Goal: Transaction & Acquisition: Purchase product/service

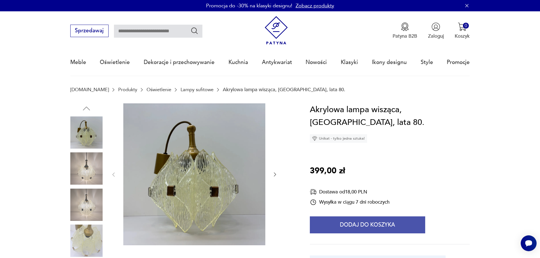
click at [353, 217] on button "Dodaj do koszyka" at bounding box center [367, 225] width 115 height 17
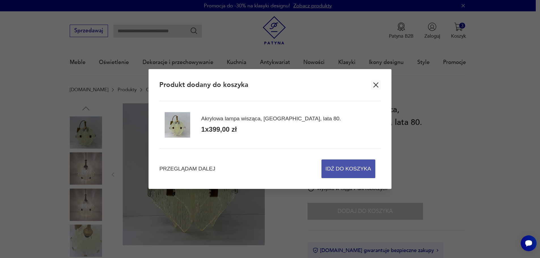
drag, startPoint x: 357, startPoint y: 173, endPoint x: 378, endPoint y: 133, distance: 46.0
click at [356, 173] on span "Idź do koszyka" at bounding box center [348, 169] width 46 height 18
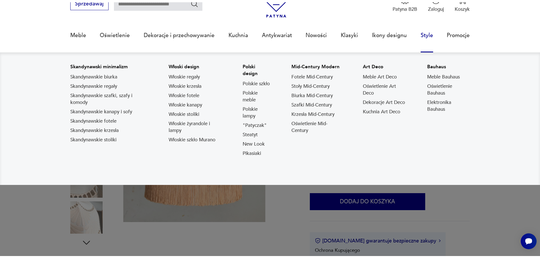
scroll to position [57, 0]
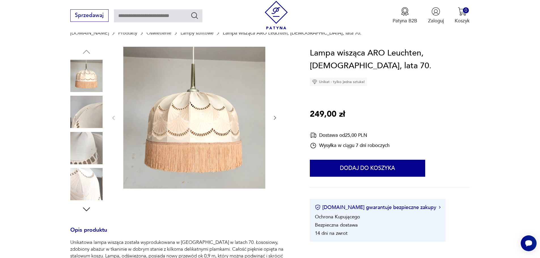
click at [362, 179] on div "Lampa wisząca ARO Leuchten, Niemcy, lata 70. Unikat - tylko jedna sztuka! 249,0…" at bounding box center [390, 144] width 160 height 195
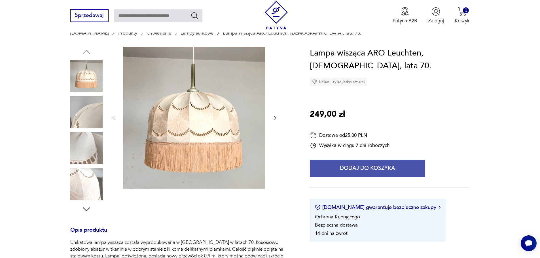
click at [367, 170] on button "Dodaj do koszyka" at bounding box center [367, 168] width 115 height 17
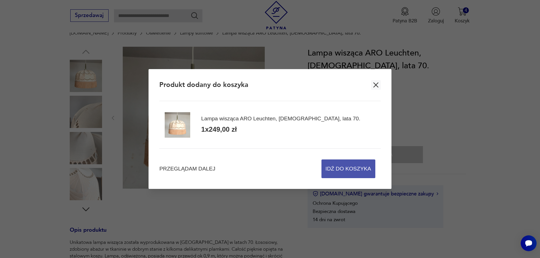
click at [336, 171] on span "Idź do koszyka" at bounding box center [348, 169] width 46 height 18
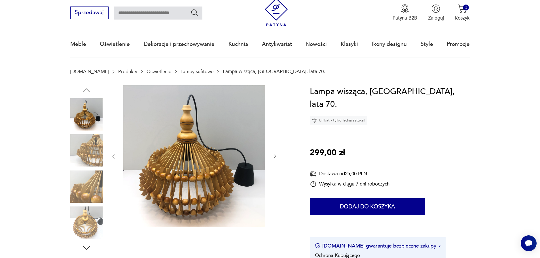
scroll to position [28, 0]
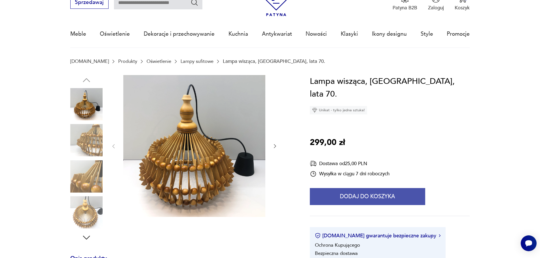
click at [358, 188] on button "Dodaj do koszyka" at bounding box center [367, 196] width 115 height 17
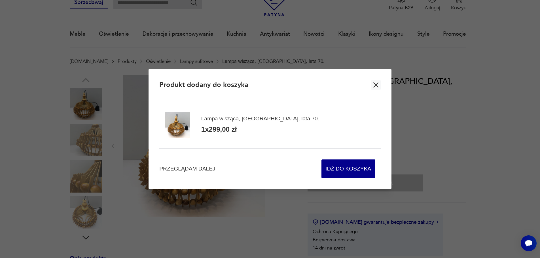
click at [371, 80] on button "button" at bounding box center [376, 85] width 10 height 10
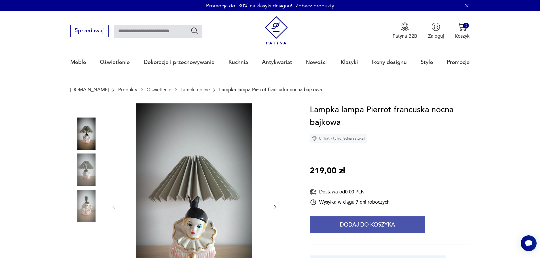
click at [365, 224] on button "Dodaj do koszyka" at bounding box center [367, 225] width 115 height 17
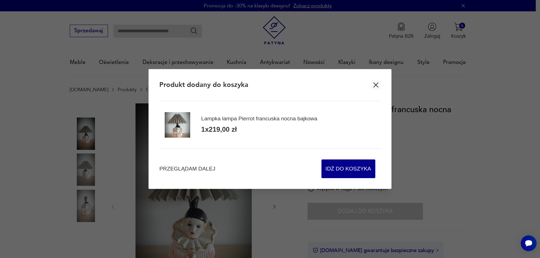
click at [371, 80] on button "button" at bounding box center [376, 85] width 10 height 10
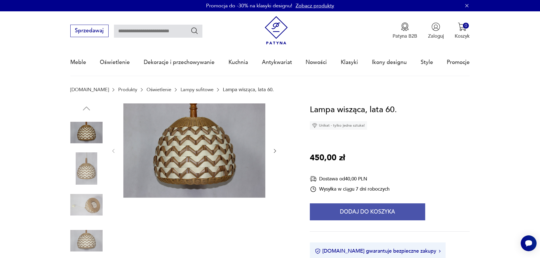
click at [380, 209] on button "Dodaj do koszyka" at bounding box center [367, 211] width 115 height 17
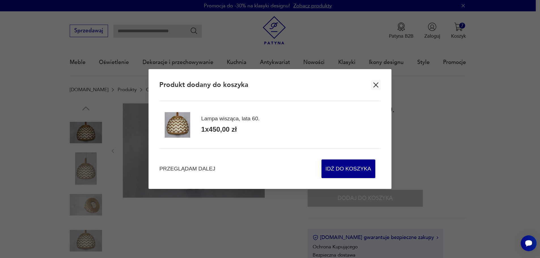
click at [371, 80] on button "button" at bounding box center [376, 85] width 10 height 10
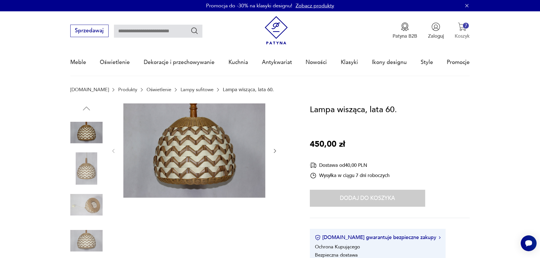
click at [383, 35] on p "Koszyk" at bounding box center [462, 36] width 15 height 7
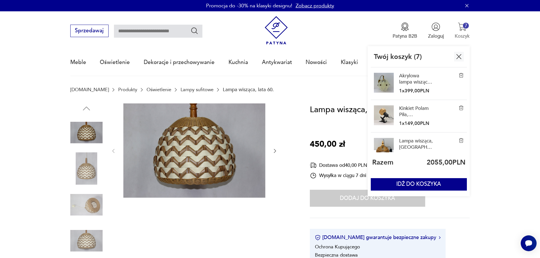
click at [383, 29] on img "button" at bounding box center [462, 26] width 9 height 9
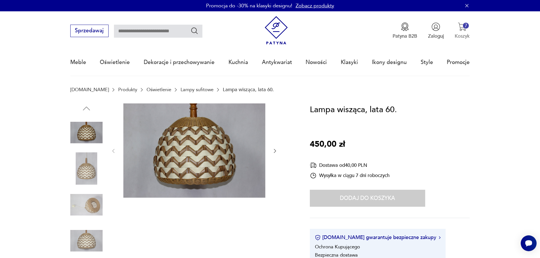
click at [383, 32] on button "7 Koszyk" at bounding box center [462, 30] width 15 height 17
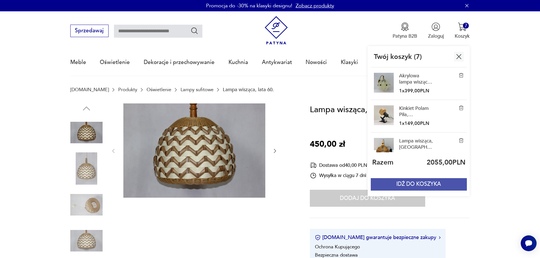
click at [383, 186] on button "IDŹ DO KOSZYKA" at bounding box center [419, 184] width 96 height 12
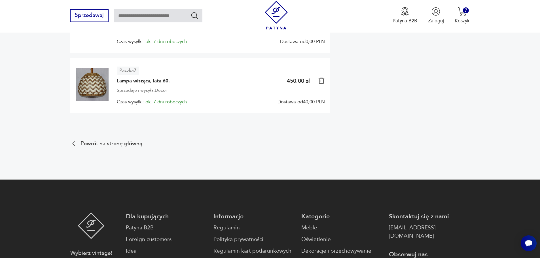
scroll to position [453, 0]
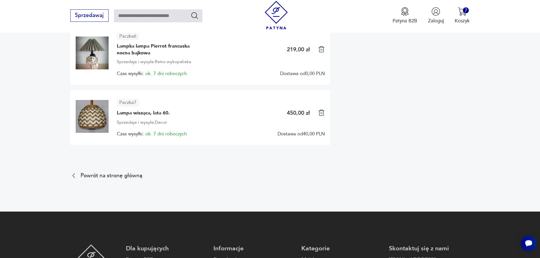
click at [95, 109] on img at bounding box center [92, 116] width 33 height 33
click at [133, 110] on span "Lampa wisząca, lata 60." at bounding box center [143, 113] width 53 height 7
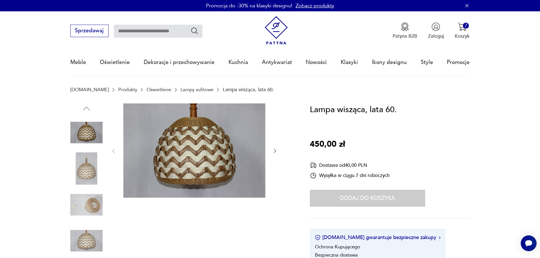
click at [94, 173] on img at bounding box center [86, 168] width 32 height 32
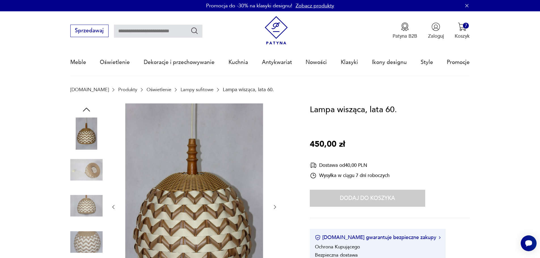
click at [93, 176] on img at bounding box center [86, 170] width 32 height 32
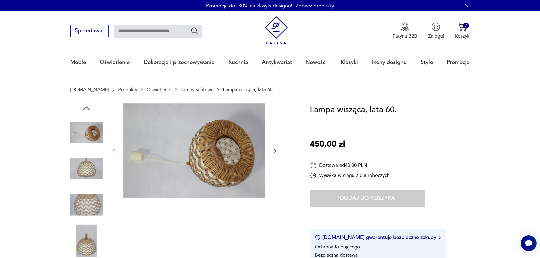
click at [93, 185] on div at bounding box center [86, 168] width 32 height 33
click at [92, 189] on img at bounding box center [86, 205] width 32 height 32
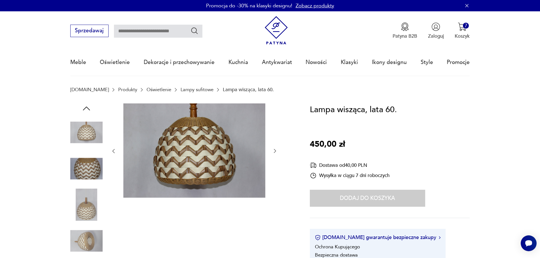
click at [83, 206] on img at bounding box center [86, 205] width 32 height 32
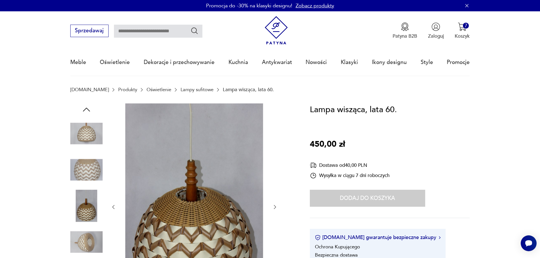
click at [80, 232] on img at bounding box center [86, 242] width 32 height 32
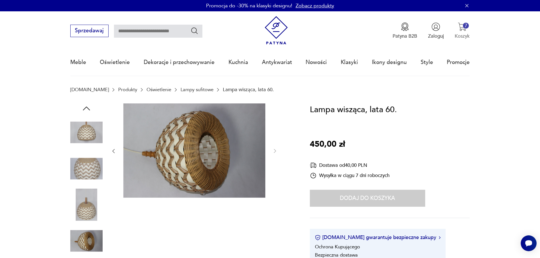
click at [383, 30] on img "button" at bounding box center [462, 26] width 9 height 9
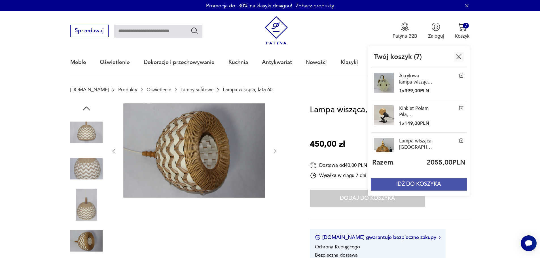
click at [383, 186] on button "IDŹ DO KOSZYKA" at bounding box center [419, 184] width 96 height 12
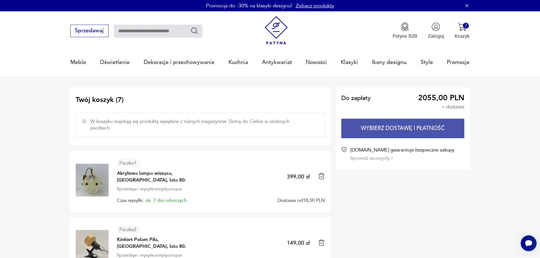
click at [383, 129] on button "Wybierz dostawę i płatność" at bounding box center [402, 129] width 123 height 20
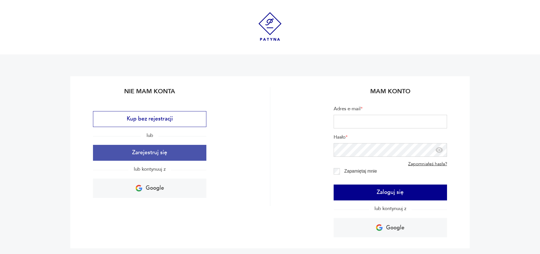
click at [126, 150] on button "Zarejestruj się" at bounding box center [149, 153] width 113 height 16
click at [150, 156] on button "Zarejestruj się" at bounding box center [149, 153] width 113 height 16
click at [152, 152] on button "Zarejestruj się" at bounding box center [149, 153] width 113 height 16
click at [179, 157] on button "Zarejestruj się" at bounding box center [149, 153] width 113 height 16
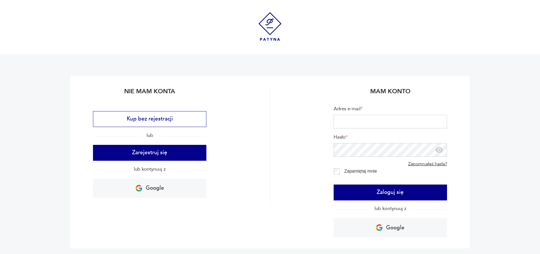
drag, startPoint x: 177, startPoint y: 155, endPoint x: 124, endPoint y: 136, distance: 55.5
click at [124, 137] on div "Kup bez rejestracji lub Zarejestruj się lub kontynuuj z Google" at bounding box center [149, 154] width 113 height 87
click at [143, 163] on div "Kup bez rejestracji lub Zarejestruj się lub kontynuuj z Google" at bounding box center [149, 154] width 113 height 87
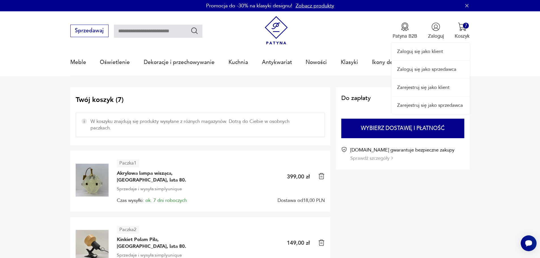
click at [383, 31] on div "Zaloguj się jako klient Zaloguj się jako sprzedawca Zarejestruj się jako klient…" at bounding box center [430, 62] width 78 height 103
click at [383, 34] on div "Zaloguj się jako klient Zaloguj się jako sprzedawca Zarejestruj się jako klient…" at bounding box center [430, 62] width 78 height 103
click at [383, 88] on link "Zarejestruj się jako klient" at bounding box center [430, 87] width 78 height 17
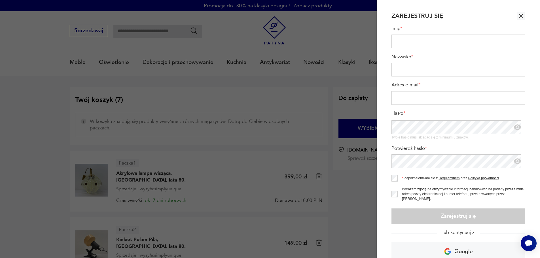
click at [383, 43] on input "Imię *" at bounding box center [458, 42] width 134 height 14
type input "******"
type input "****"
click at [383, 90] on label "Adres e-mail *" at bounding box center [458, 86] width 134 height 9
click at [383, 91] on input "Adres e-mail *" at bounding box center [458, 98] width 134 height 14
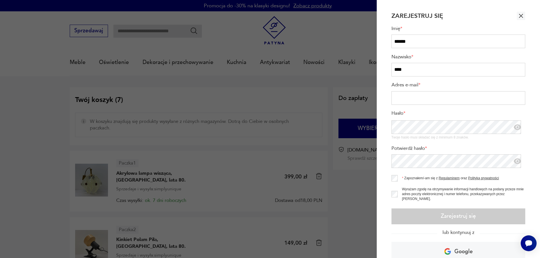
click at [383, 97] on input "Adres e-mail *" at bounding box center [458, 98] width 134 height 14
click at [383, 96] on input "Adres e-mail *" at bounding box center [458, 98] width 134 height 14
type input "**********"
click at [383, 169] on form "**********" at bounding box center [458, 122] width 134 height 204
click at [383, 161] on icon "button" at bounding box center [517, 161] width 7 height 6
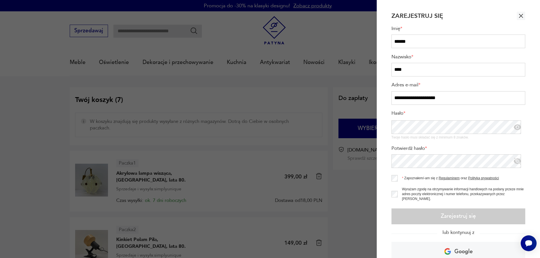
click at [383, 127] on icon "button" at bounding box center [517, 127] width 7 height 6
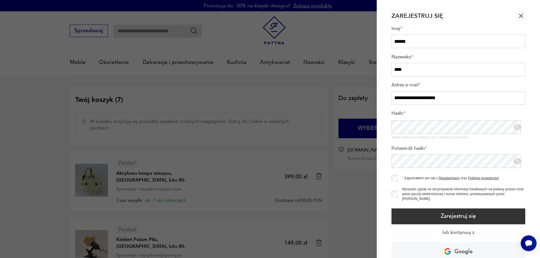
click at [383, 181] on section "**********" at bounding box center [458, 129] width 163 height 258
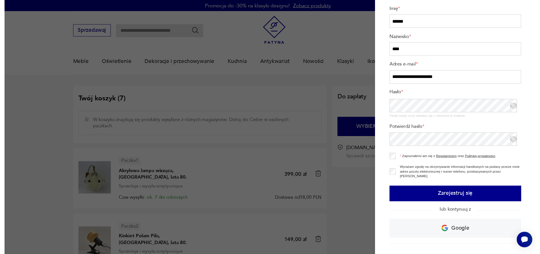
scroll to position [28, 0]
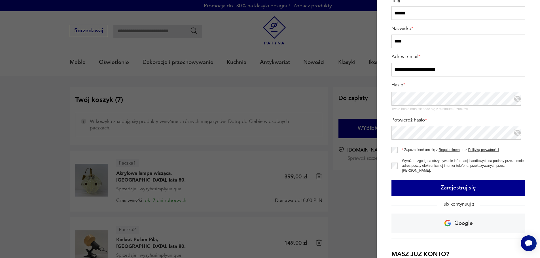
click at [383, 191] on button "Zarejestruj się" at bounding box center [458, 188] width 134 height 16
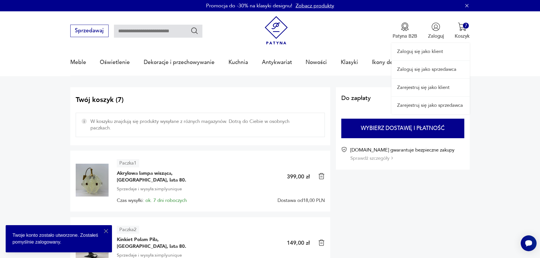
click at [383, 53] on link "Zaloguj się jako klient" at bounding box center [430, 51] width 78 height 17
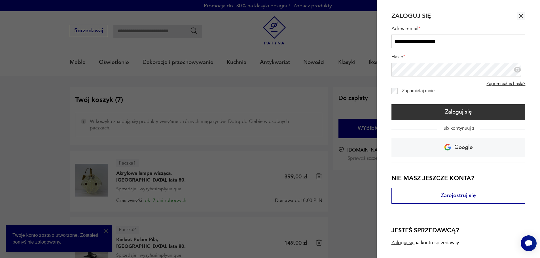
click at [383, 93] on label "Zapamiętaj mnie" at bounding box center [418, 90] width 33 height 5
click at [383, 95] on form "**********" at bounding box center [458, 70] width 134 height 100
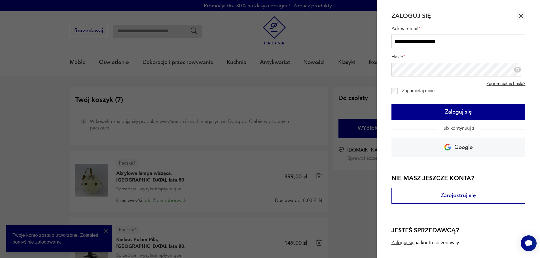
click at [383, 116] on button "Zaloguj się" at bounding box center [458, 112] width 134 height 16
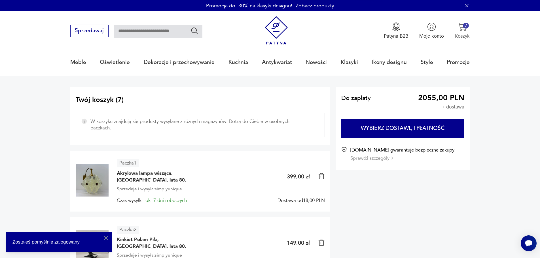
click at [383, 39] on p "Koszyk" at bounding box center [462, 36] width 15 height 7
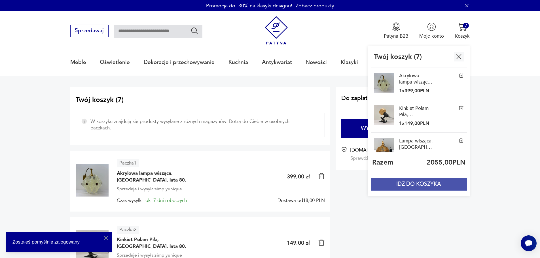
click at [383, 179] on button "IDŹ DO KOSZYKA" at bounding box center [419, 184] width 96 height 12
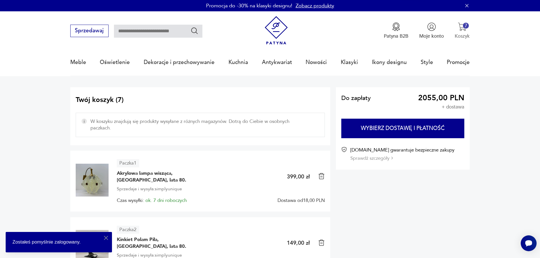
click at [383, 37] on p "Koszyk" at bounding box center [462, 36] width 15 height 7
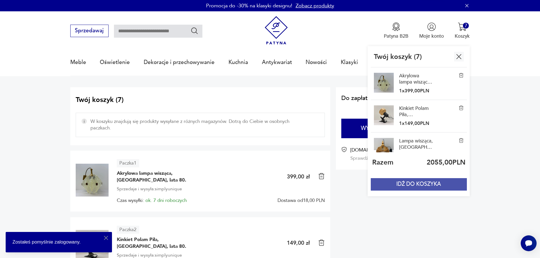
click at [383, 183] on button "IDŹ DO KOSZYKA" at bounding box center [419, 184] width 96 height 12
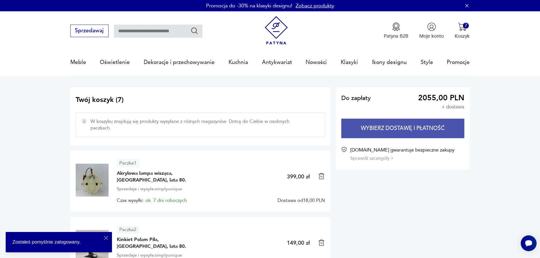
click at [383, 130] on button "Wybierz dostawę i płatność" at bounding box center [402, 129] width 123 height 20
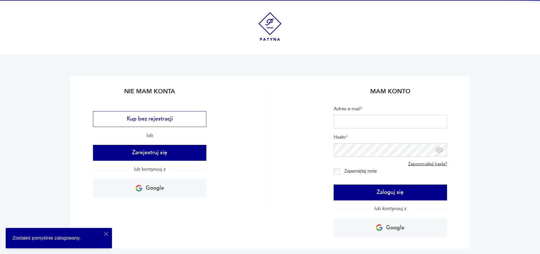
type input "**********"
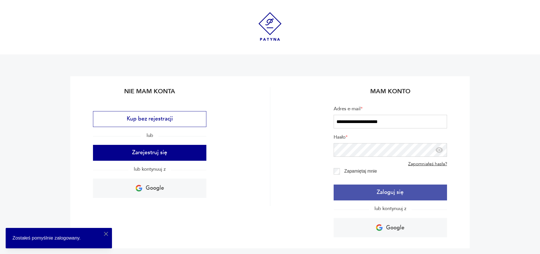
click at [351, 190] on button "Zaloguj się" at bounding box center [390, 193] width 113 height 16
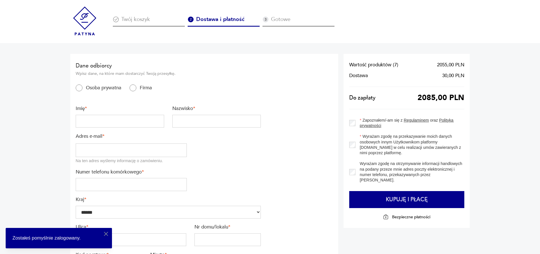
type input "**********"
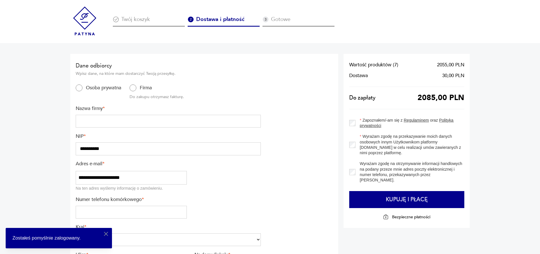
click at [90, 116] on input "text" at bounding box center [168, 121] width 185 height 13
type input "**********"
type input "*********"
type input "**********"
type input "*****"
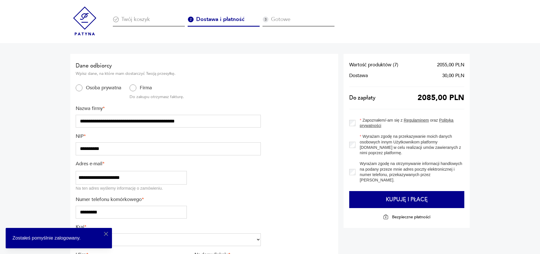
click at [98, 146] on input "**********" at bounding box center [168, 148] width 185 height 13
click at [97, 147] on input "**********" at bounding box center [168, 148] width 185 height 13
click at [79, 148] on input "**********" at bounding box center [168, 148] width 185 height 13
type input "**********"
click at [108, 236] on icon "button" at bounding box center [106, 233] width 7 height 7
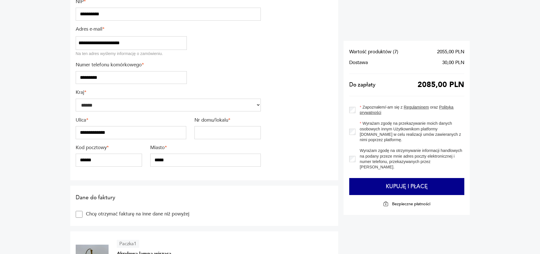
scroll to position [142, 0]
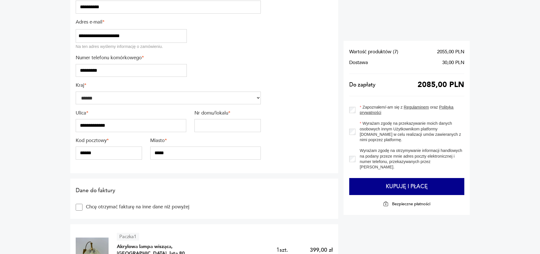
click at [225, 118] on div "Nr domu/lokalu *" at bounding box center [227, 121] width 66 height 22
click at [210, 123] on input "text" at bounding box center [227, 125] width 66 height 13
type input "*"
click at [102, 155] on input "******" at bounding box center [109, 153] width 66 height 13
type input "******"
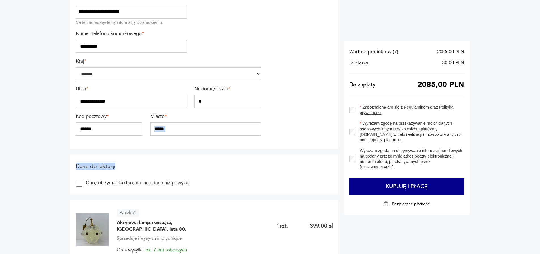
scroll to position [198, 0]
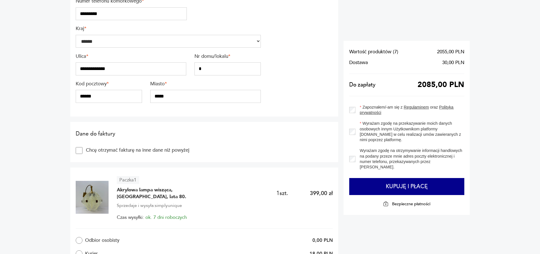
click at [109, 151] on label "Chcę otrzymać fakturę na inne dane niż powyżej" at bounding box center [135, 150] width 107 height 7
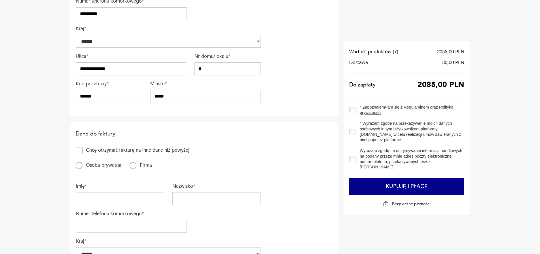
click at [110, 150] on label "Chcę otrzymać fakturę na inne dane niż powyżej" at bounding box center [135, 150] width 107 height 7
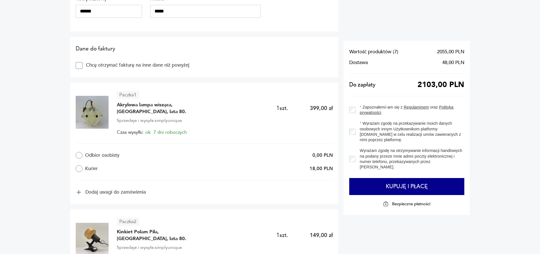
scroll to position [397, 0]
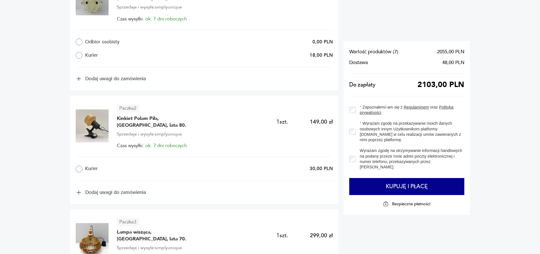
click at [83, 166] on label "Kurier" at bounding box center [130, 169] width 109 height 7
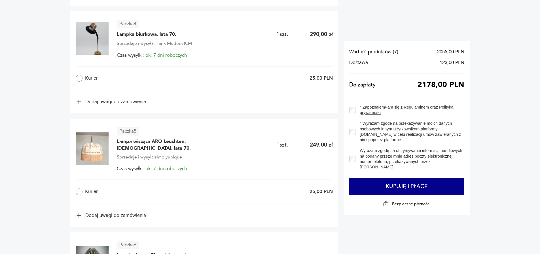
scroll to position [850, 0]
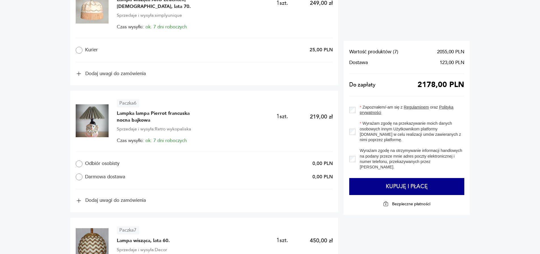
click at [83, 173] on label "Darmowa dostawa" at bounding box center [130, 176] width 109 height 7
click at [86, 160] on label "Odbiór osobisty" at bounding box center [130, 163] width 109 height 7
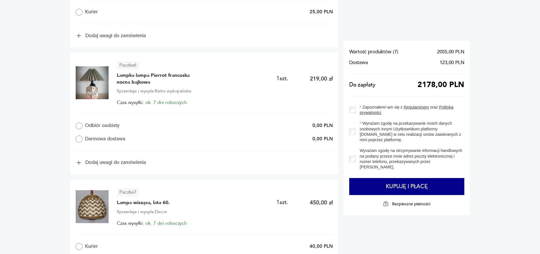
scroll to position [992, 0]
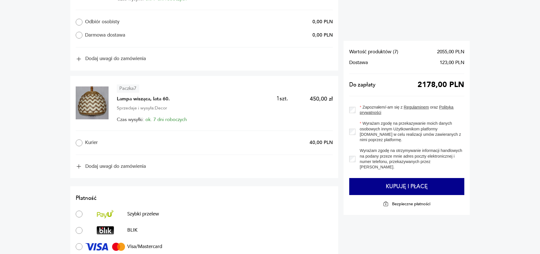
click at [83, 139] on label "Kurier" at bounding box center [130, 142] width 109 height 7
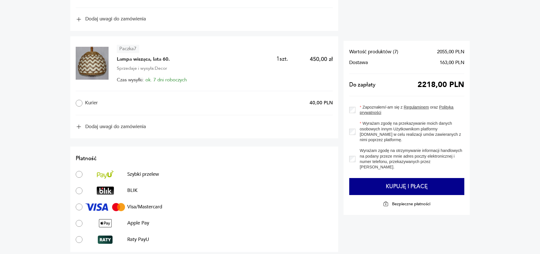
scroll to position [1105, 0]
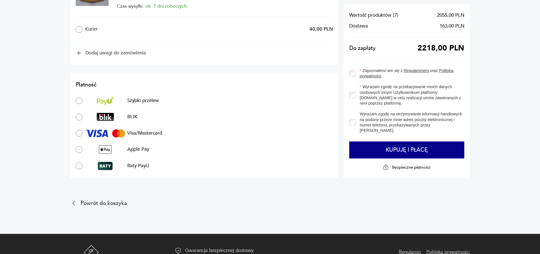
click at [81, 86] on div "Płatność Szybki przelew BLIK Visa/Mastercard Apple Pay Raty PayU" at bounding box center [204, 125] width 257 height 89
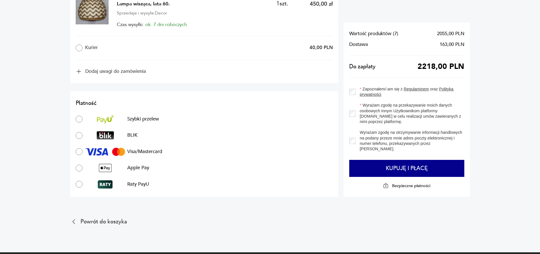
scroll to position [1077, 0]
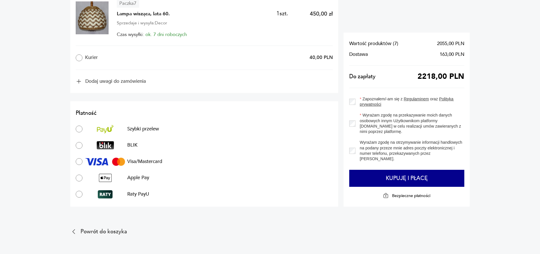
click at [352, 115] on div "Wyrażam zgodę na przekazywanie moich danych osobowych innym Użytkownikom platfo…" at bounding box center [406, 124] width 115 height 22
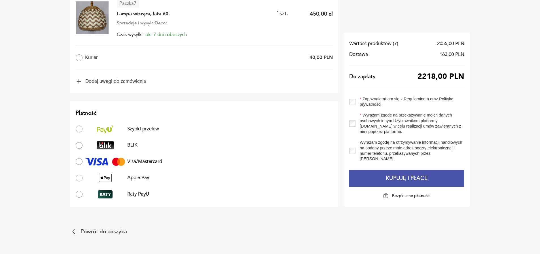
click at [383, 170] on button "Kupuję i płacę" at bounding box center [406, 178] width 115 height 17
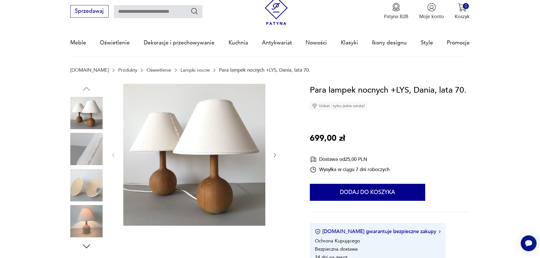
scroll to position [113, 0]
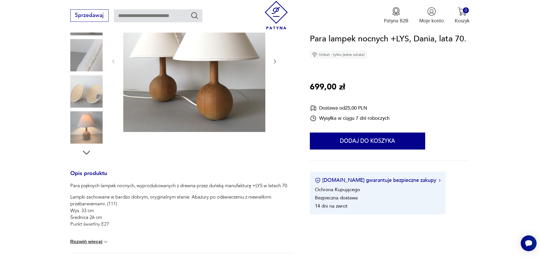
click at [192, 109] on img at bounding box center [194, 61] width 142 height 142
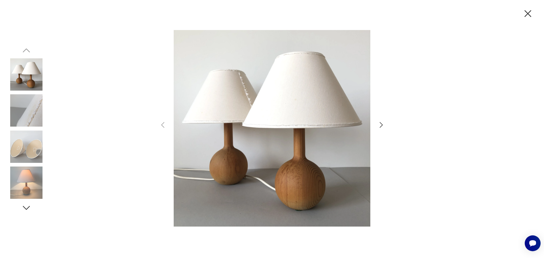
click at [273, 169] on img at bounding box center [272, 128] width 197 height 207
click at [281, 175] on img at bounding box center [272, 128] width 197 height 207
click at [526, 16] on icon "button" at bounding box center [528, 14] width 12 height 12
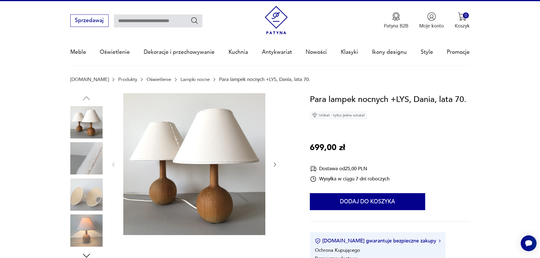
scroll to position [0, 0]
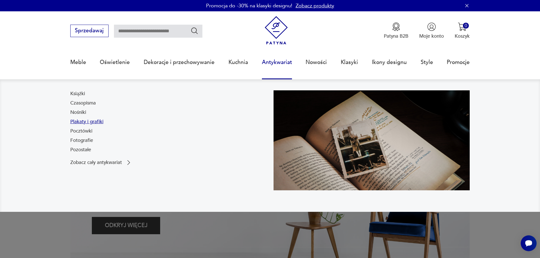
click at [97, 124] on link "Plakaty i grafiki" at bounding box center [86, 121] width 33 height 7
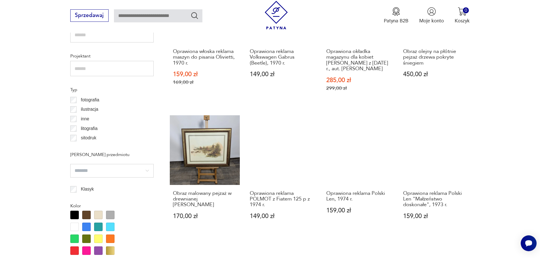
scroll to position [557, 0]
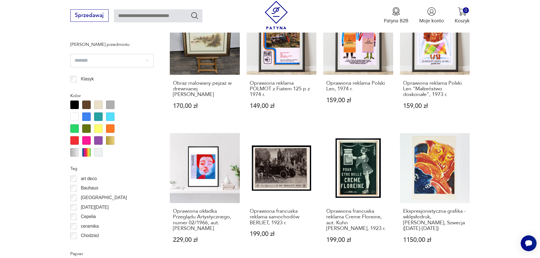
click at [92, 126] on div at bounding box center [95, 129] width 51 height 56
click at [96, 128] on div at bounding box center [98, 128] width 9 height 9
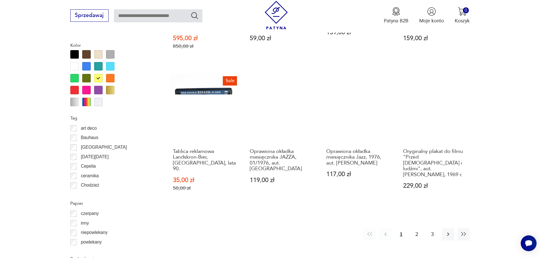
scroll to position [565, 0]
